Goal: Find contact information: Find contact information

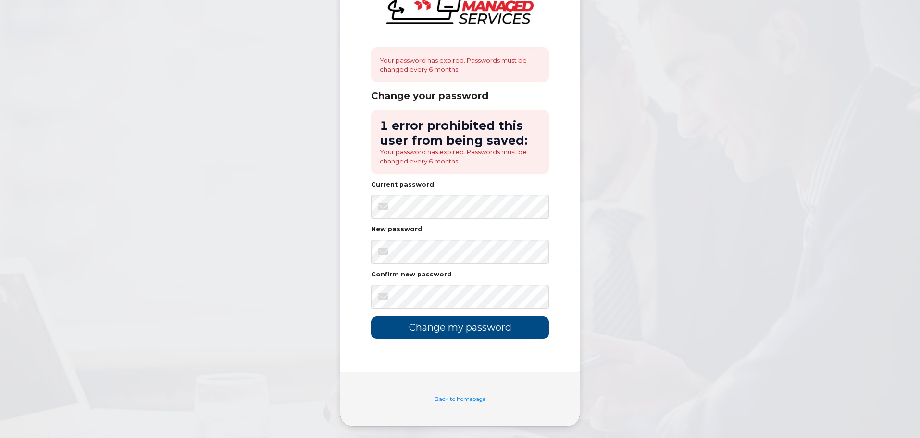
scroll to position [58, 0]
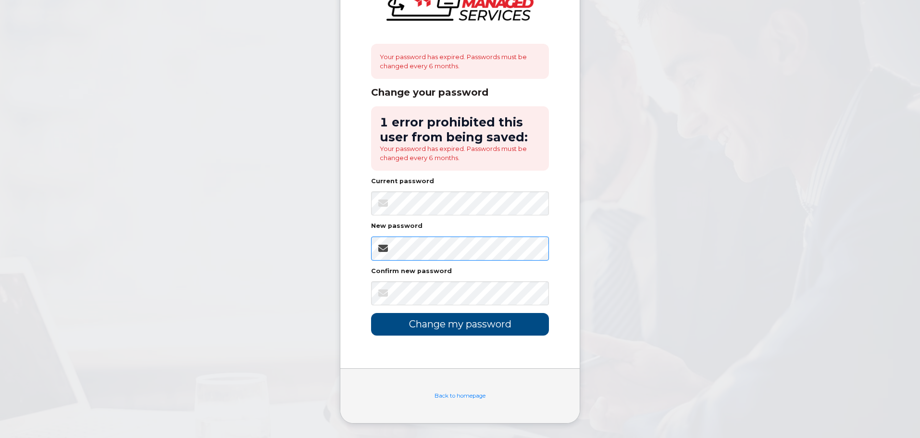
click at [349, 253] on div "Your password has expired. Passwords must be changed every 6 months. Change you…" at bounding box center [459, 155] width 239 height 425
click at [450, 323] on input "Change my password" at bounding box center [460, 324] width 178 height 23
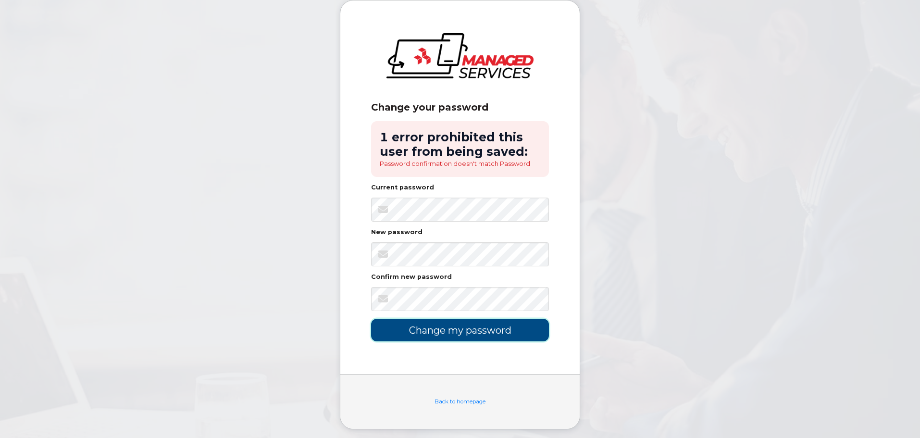
click at [450, 329] on input "Change my password" at bounding box center [460, 330] width 178 height 23
click at [485, 334] on input "Change my password" at bounding box center [460, 330] width 178 height 23
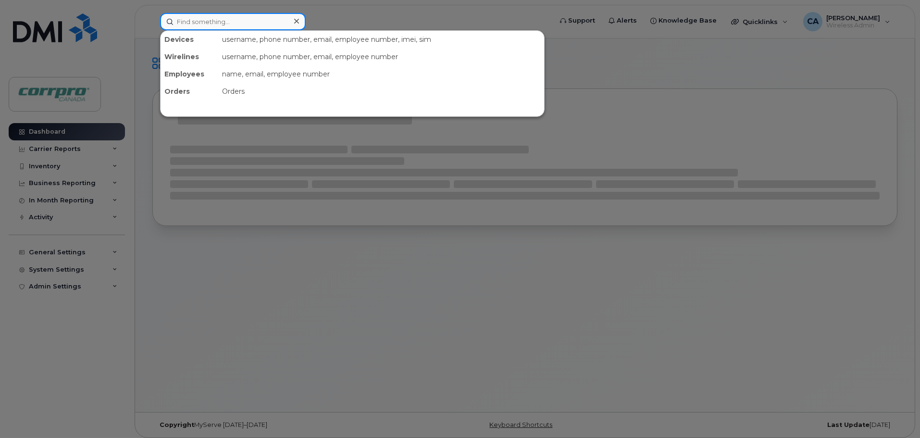
click at [206, 25] on input at bounding box center [233, 21] width 146 height 17
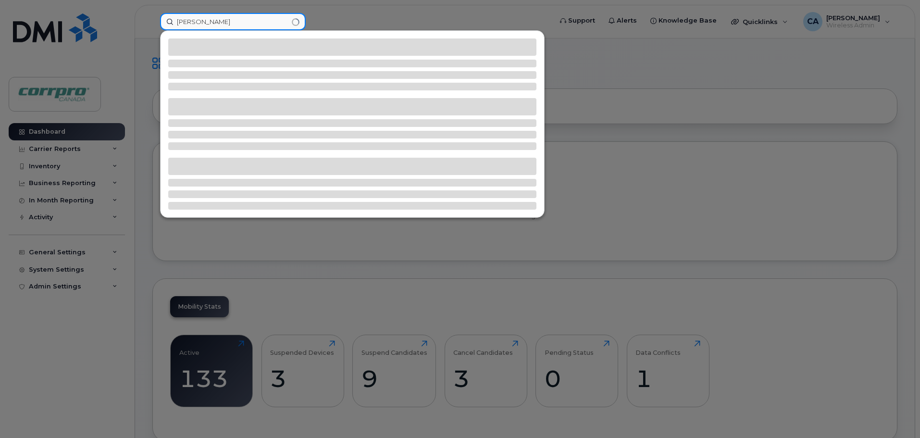
type input "Amandeep"
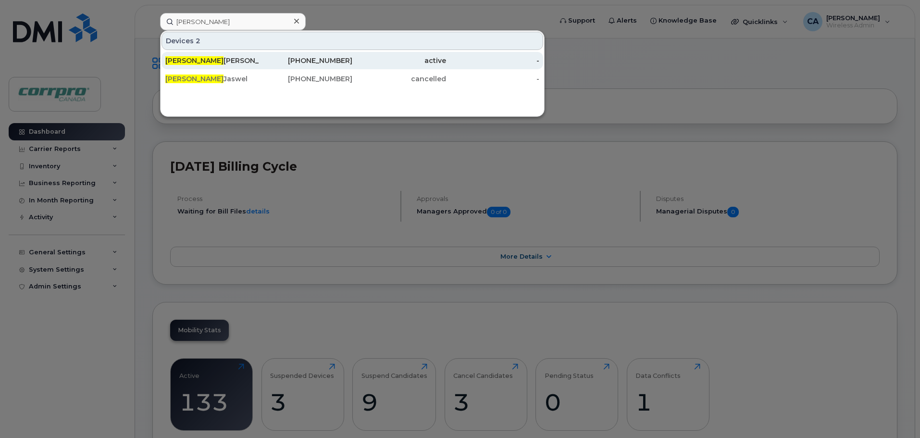
click at [197, 58] on span "Amandeep" at bounding box center [194, 60] width 58 height 9
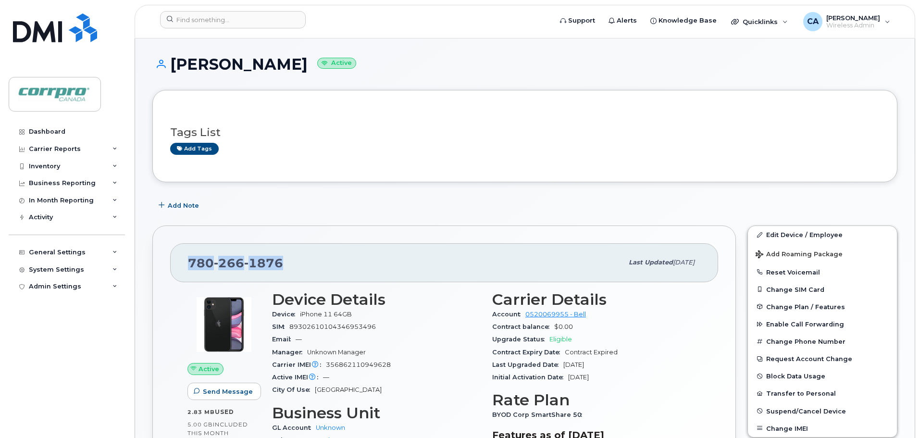
drag, startPoint x: 282, startPoint y: 267, endPoint x: 182, endPoint y: 266, distance: 100.5
click at [182, 266] on div "[PHONE_NUMBER] Last updated [DATE]" at bounding box center [444, 262] width 548 height 38
copy span "[PHONE_NUMBER]"
